Goal: Task Accomplishment & Management: Manage account settings

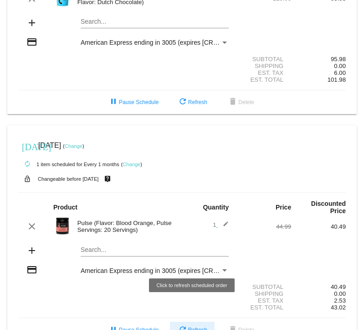
scroll to position [529, 0]
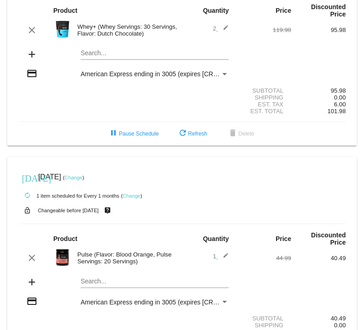
click at [83, 180] on link "Change" at bounding box center [74, 177] width 18 height 5
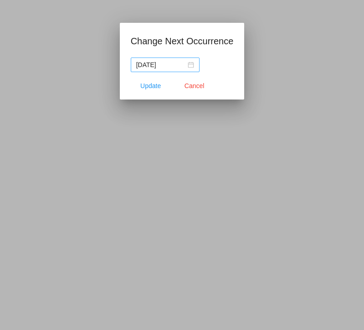
click at [144, 70] on nz-date-picker "[DATE]" at bounding box center [165, 64] width 69 height 15
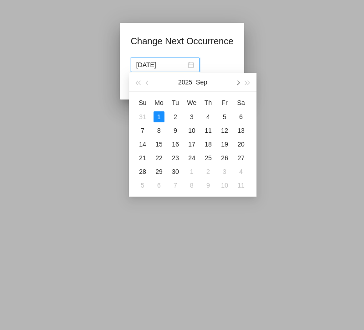
click at [240, 82] on button "button" at bounding box center [237, 82] width 10 height 18
click at [160, 147] on div "13" at bounding box center [159, 144] width 11 height 11
type input "[DATE]"
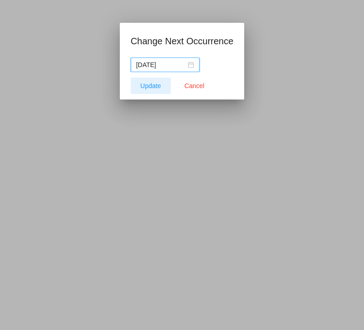
click at [149, 83] on span "Update" at bounding box center [150, 85] width 21 height 7
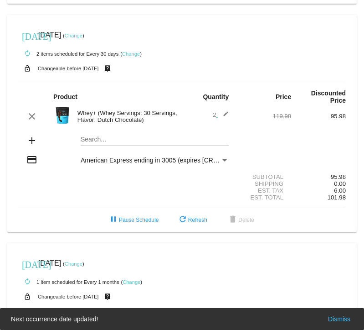
scroll to position [441, 0]
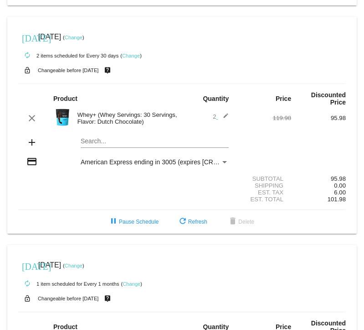
click at [83, 40] on link "Change" at bounding box center [74, 37] width 18 height 5
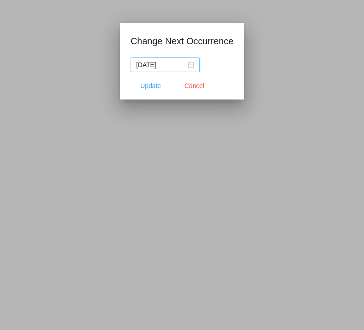
click at [139, 44] on app-change-next-occurrence-dialog "Change Next Occurrence [DATE] Update Cancel" at bounding box center [182, 67] width 103 height 66
click at [177, 69] on input "[DATE]" at bounding box center [161, 65] width 50 height 10
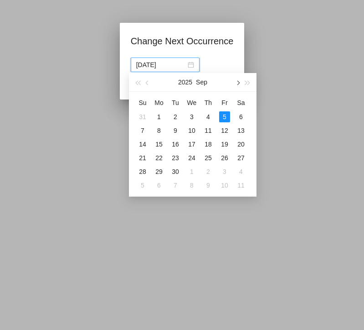
click at [240, 85] on button "button" at bounding box center [237, 82] width 10 height 18
click at [159, 172] on div "27" at bounding box center [159, 171] width 11 height 11
type input "[DATE]"
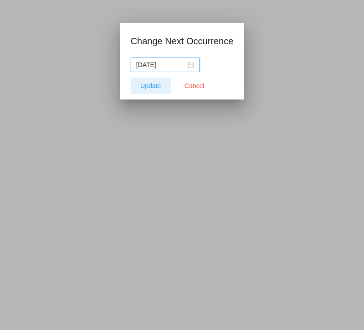
click at [148, 83] on span "Update" at bounding box center [150, 85] width 21 height 7
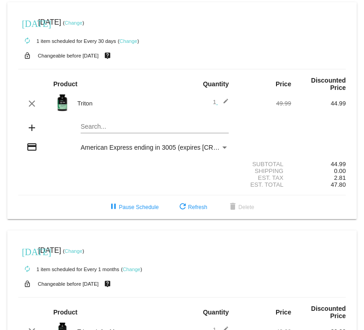
scroll to position [0, 0]
